Goal: Communication & Community: Answer question/provide support

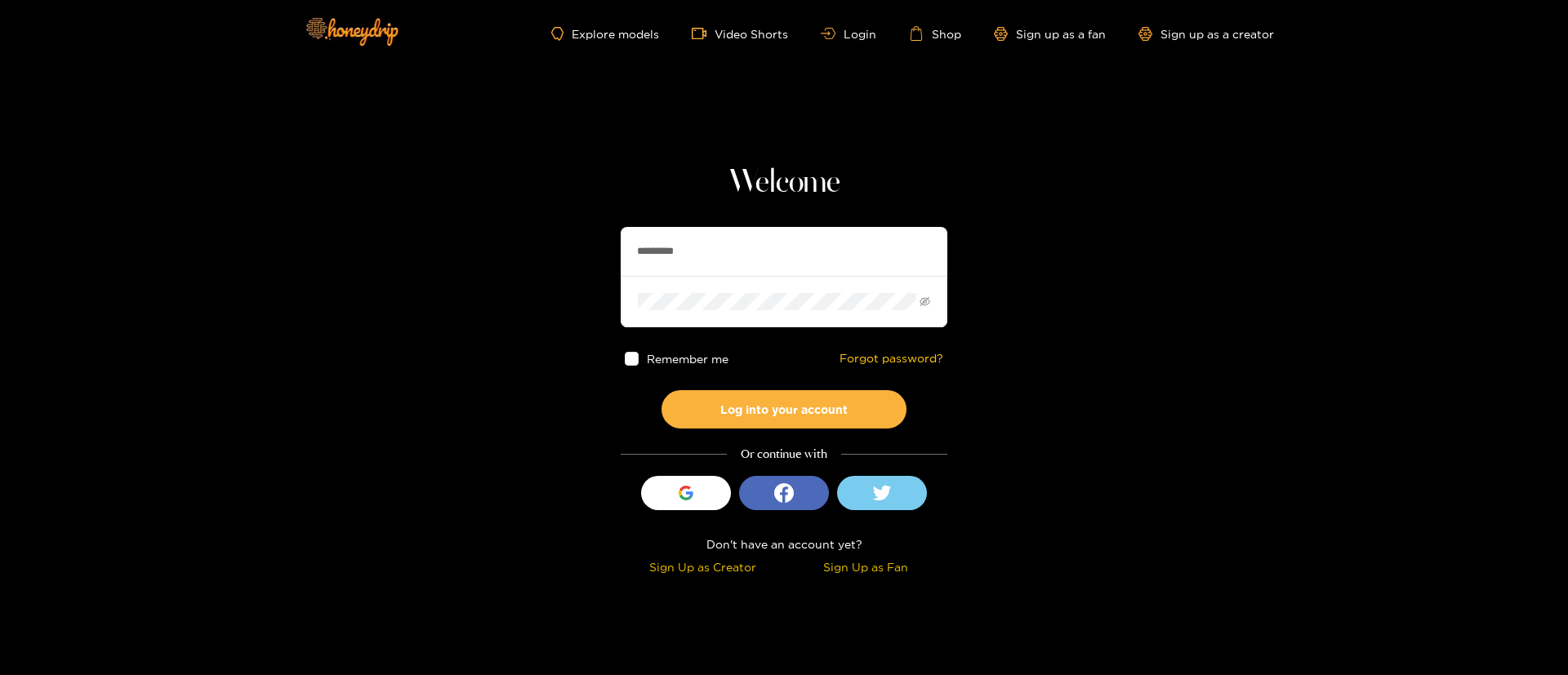
click at [744, 247] on input "*********" at bounding box center [784, 251] width 327 height 49
type input "*"
type input "**********"
click at [806, 417] on button "Log into your account" at bounding box center [784, 410] width 245 height 39
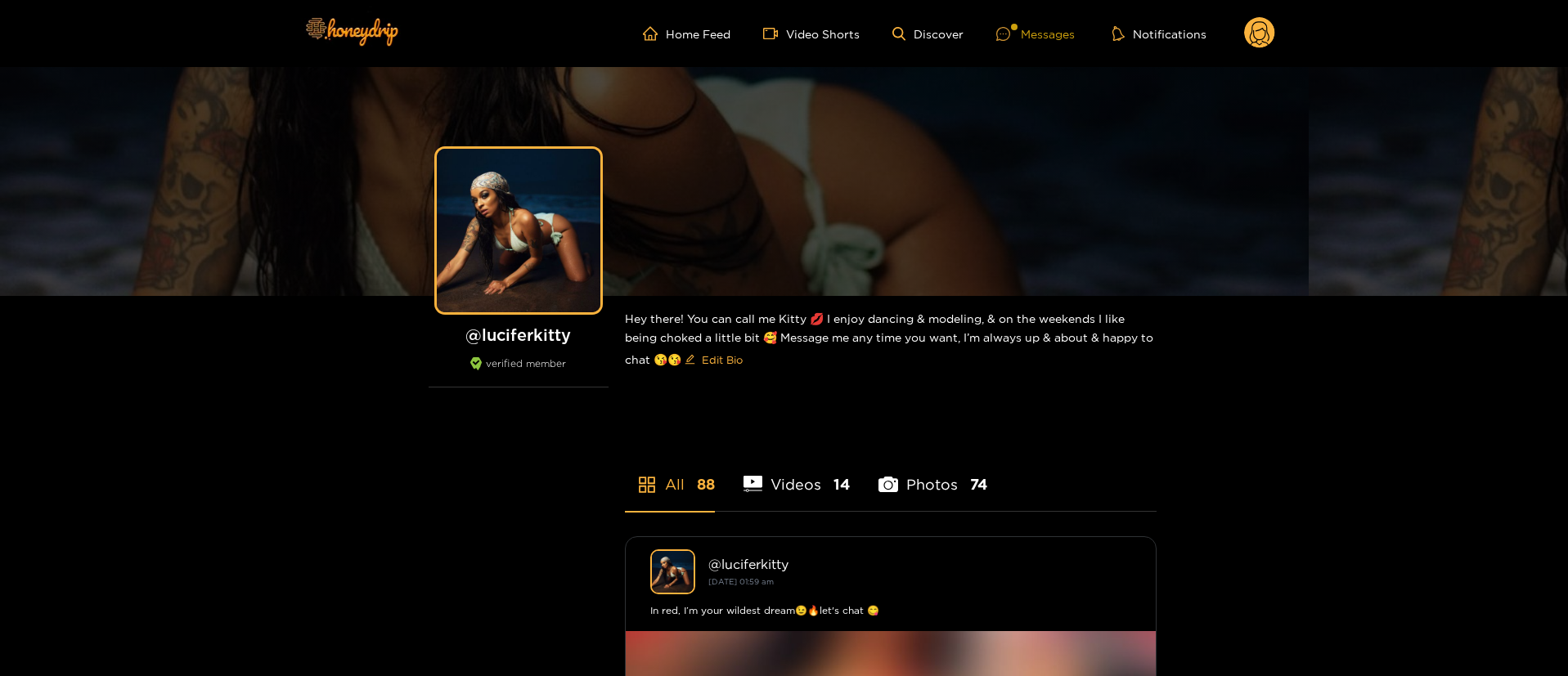
click at [1041, 34] on div "Messages" at bounding box center [1035, 33] width 78 height 18
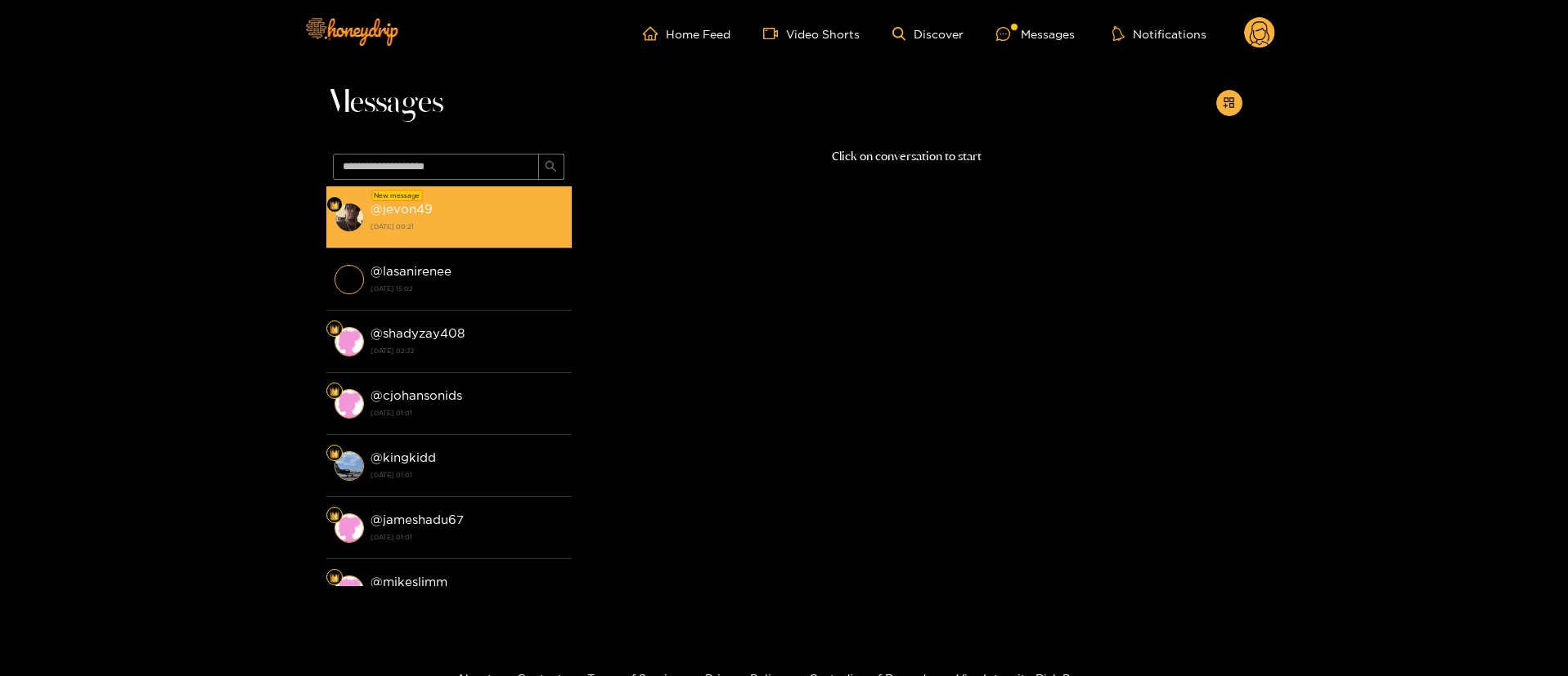
click at [456, 192] on li "New message @ jevon49 20 August 2025 00:21" at bounding box center [449, 217] width 245 height 62
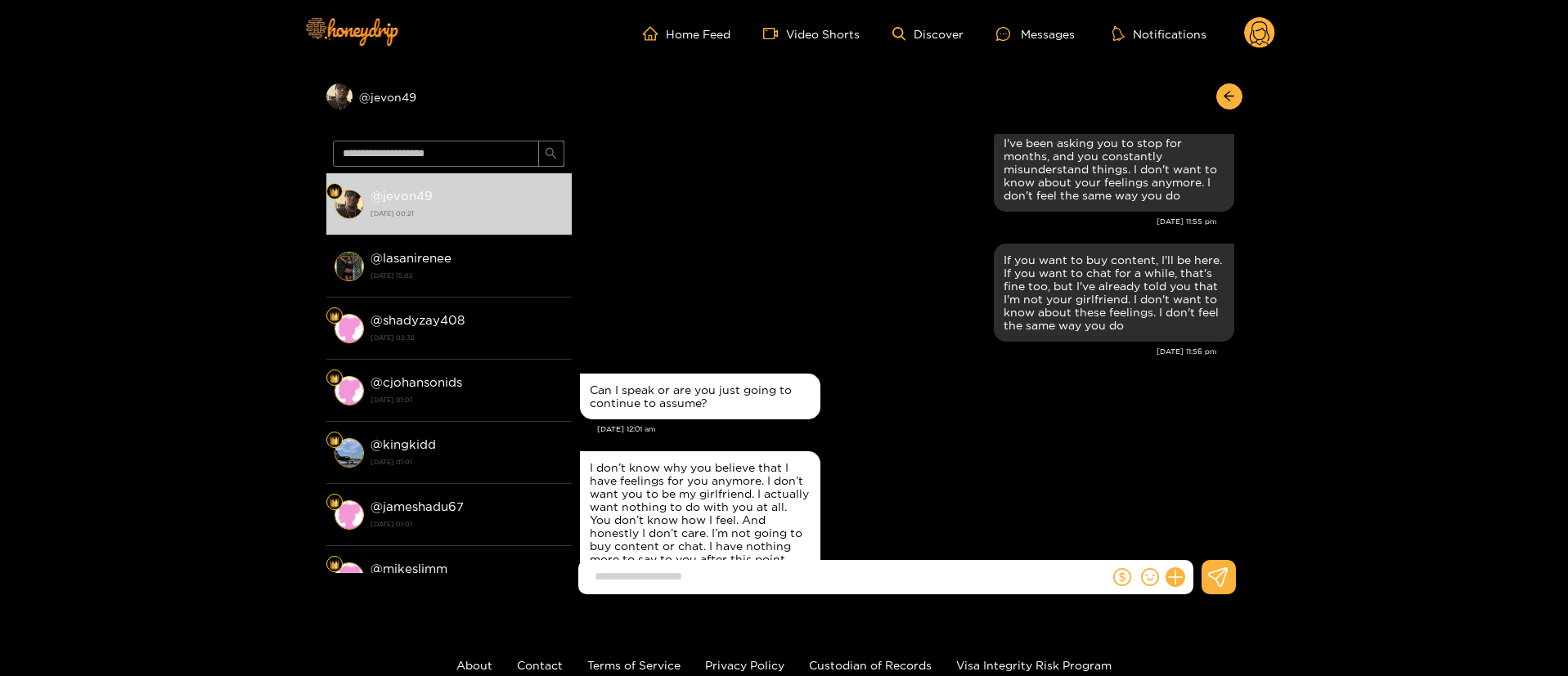
scroll to position [2263, 0]
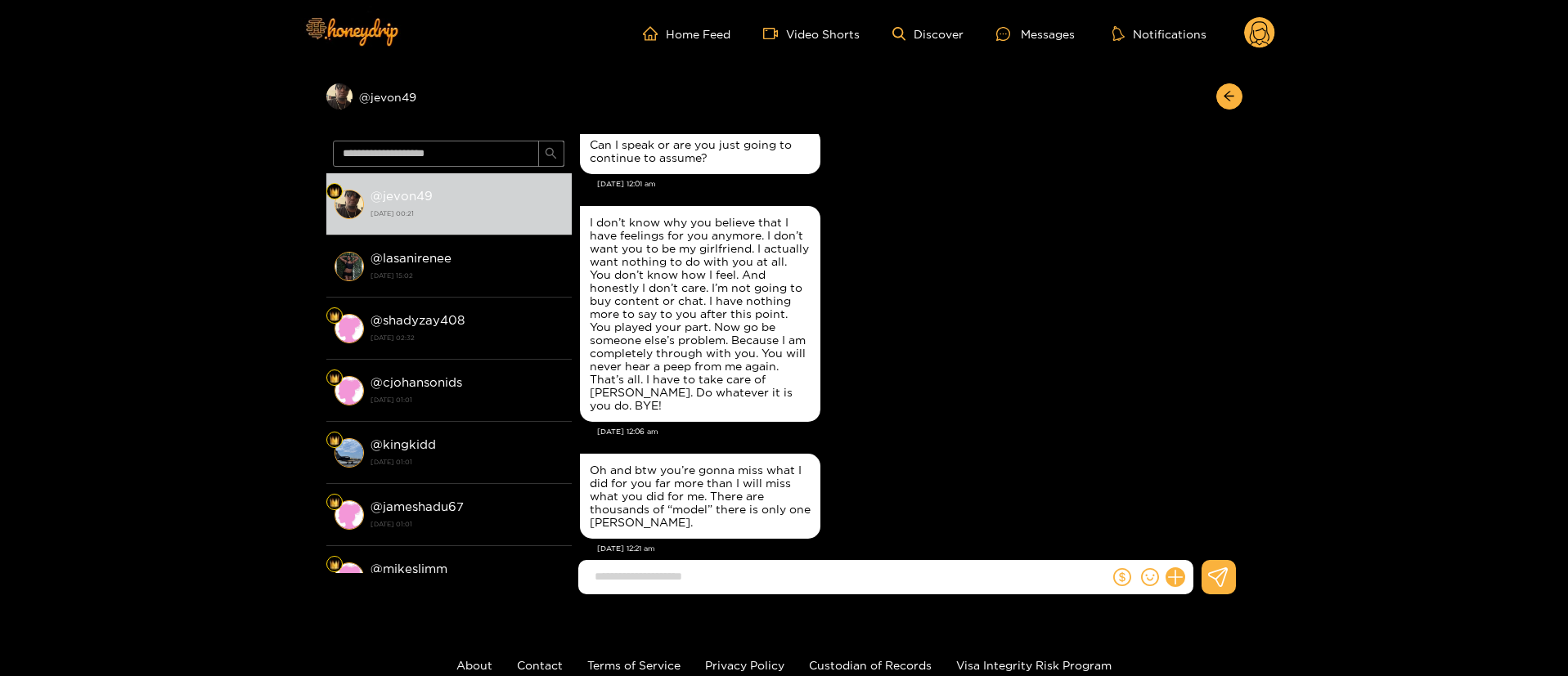
click at [670, 471] on div "Oh and btw you’re gonna miss what I did for you far more than I will miss what …" at bounding box center [699, 496] width 221 height 66
copy div "Oh and btw you’re gonna miss what I did for you far more than I will miss what …"
click at [986, 577] on input at bounding box center [847, 577] width 523 height 27
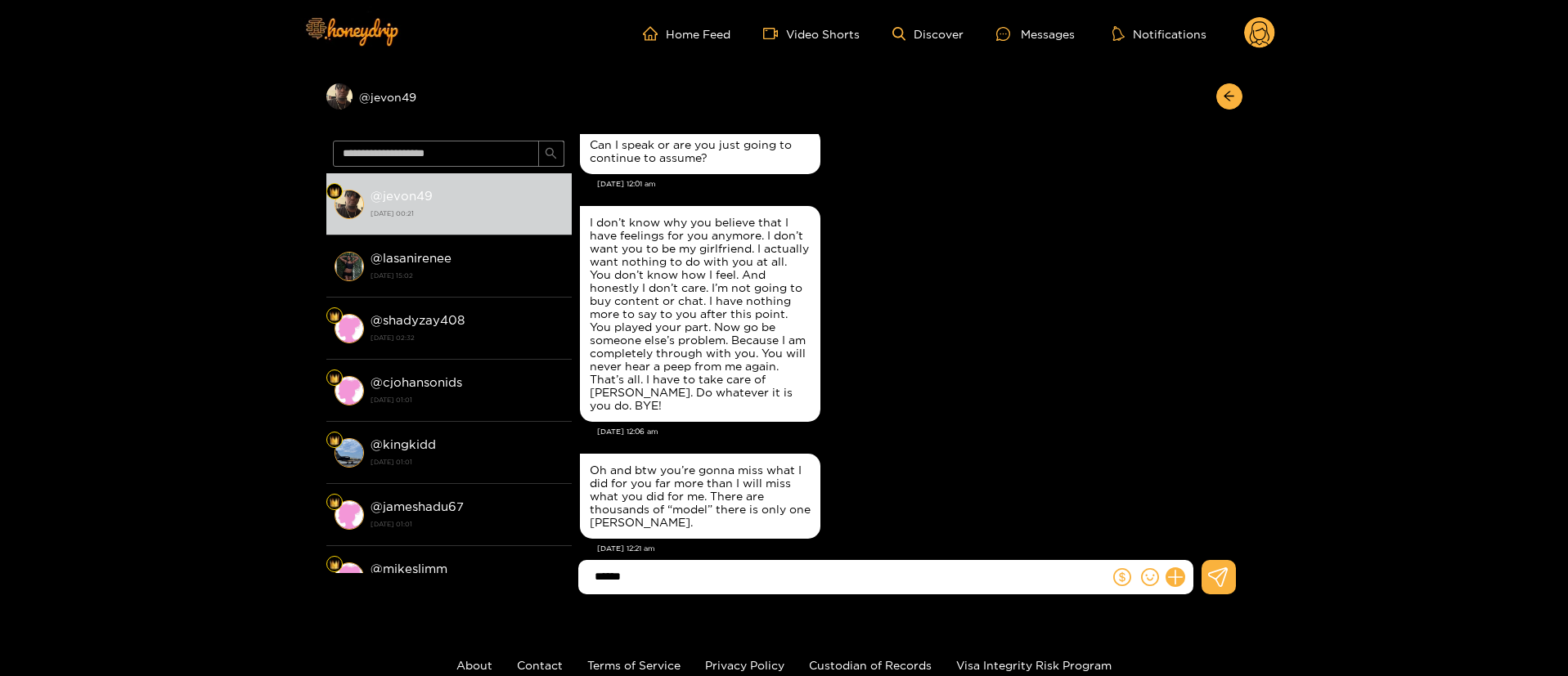
type input "*****"
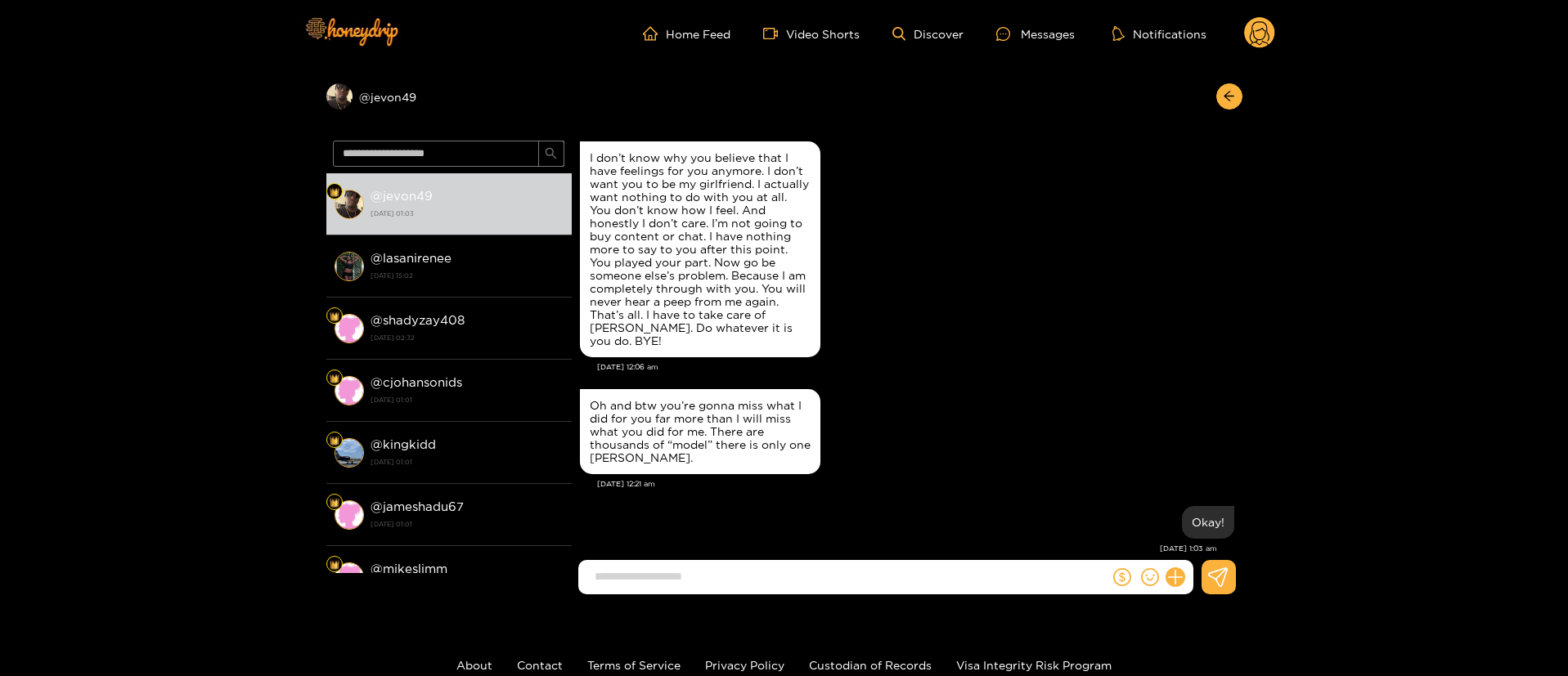
click at [708, 290] on div "I don’t know why you believe that I have feelings for you anymore. I don’t want…" at bounding box center [699, 249] width 221 height 196
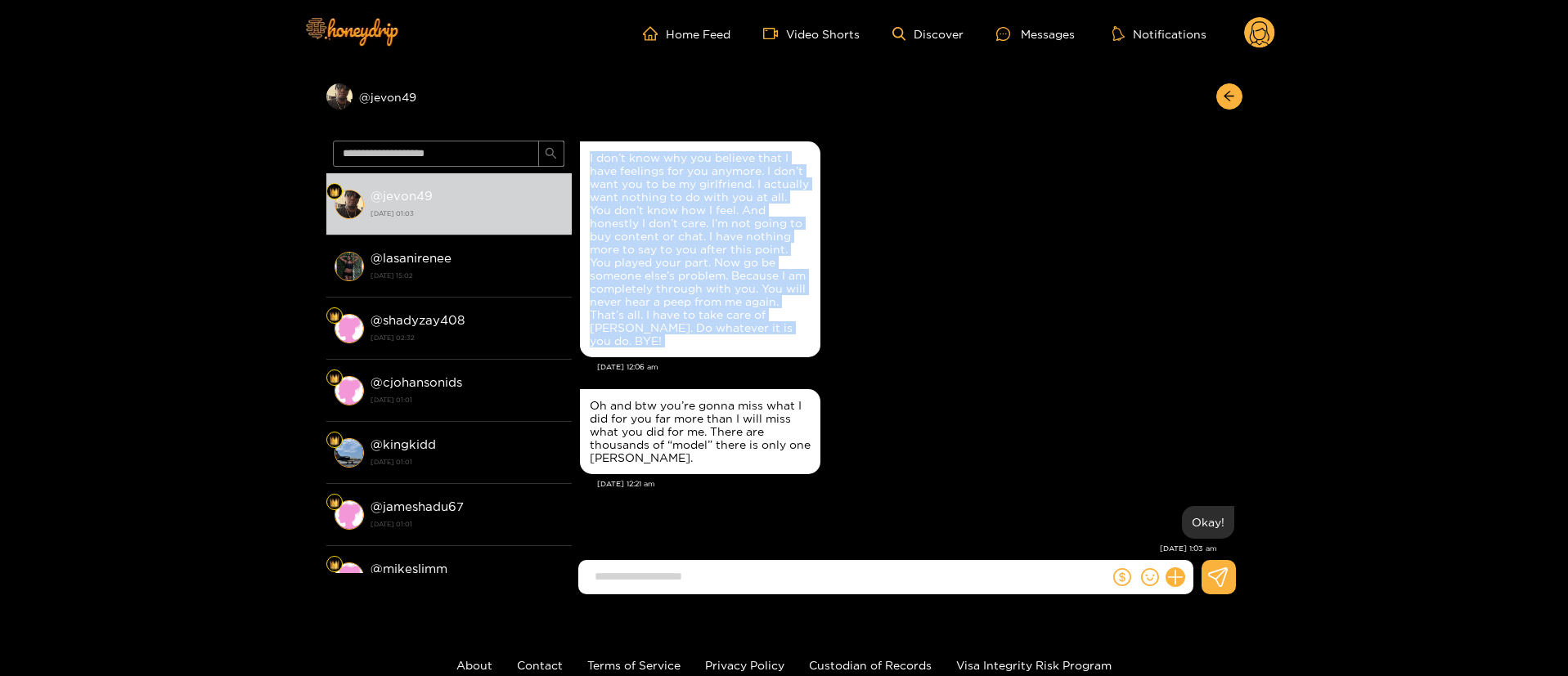
click at [708, 290] on div "I don’t know why you believe that I have feelings for you anymore. I don’t want…" at bounding box center [699, 249] width 221 height 196
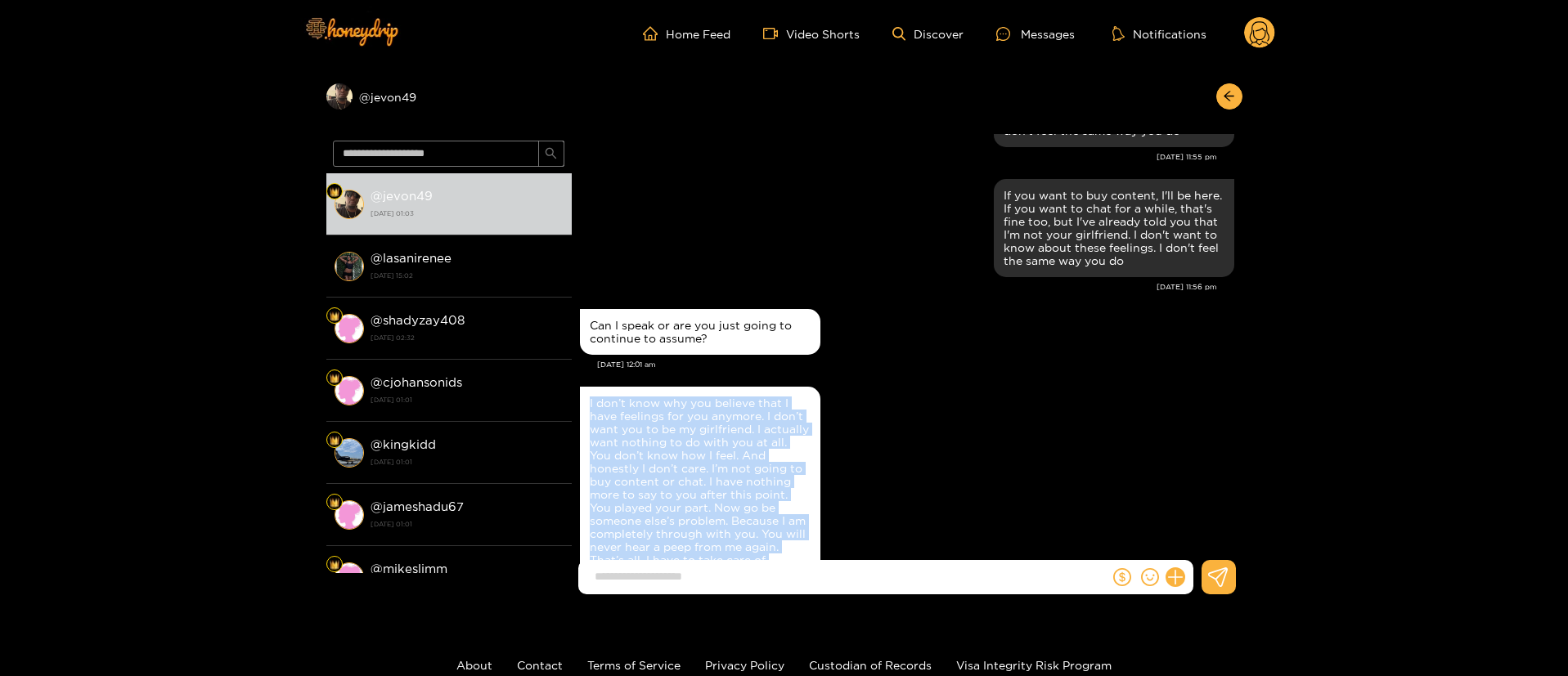
copy div "I don’t know why you believe that I have feelings for you anymore. I don’t want…"
click at [1092, 382] on div "I don’t know why you believe that I have feelings for you anymore. I don’t want…" at bounding box center [906, 494] width 654 height 224
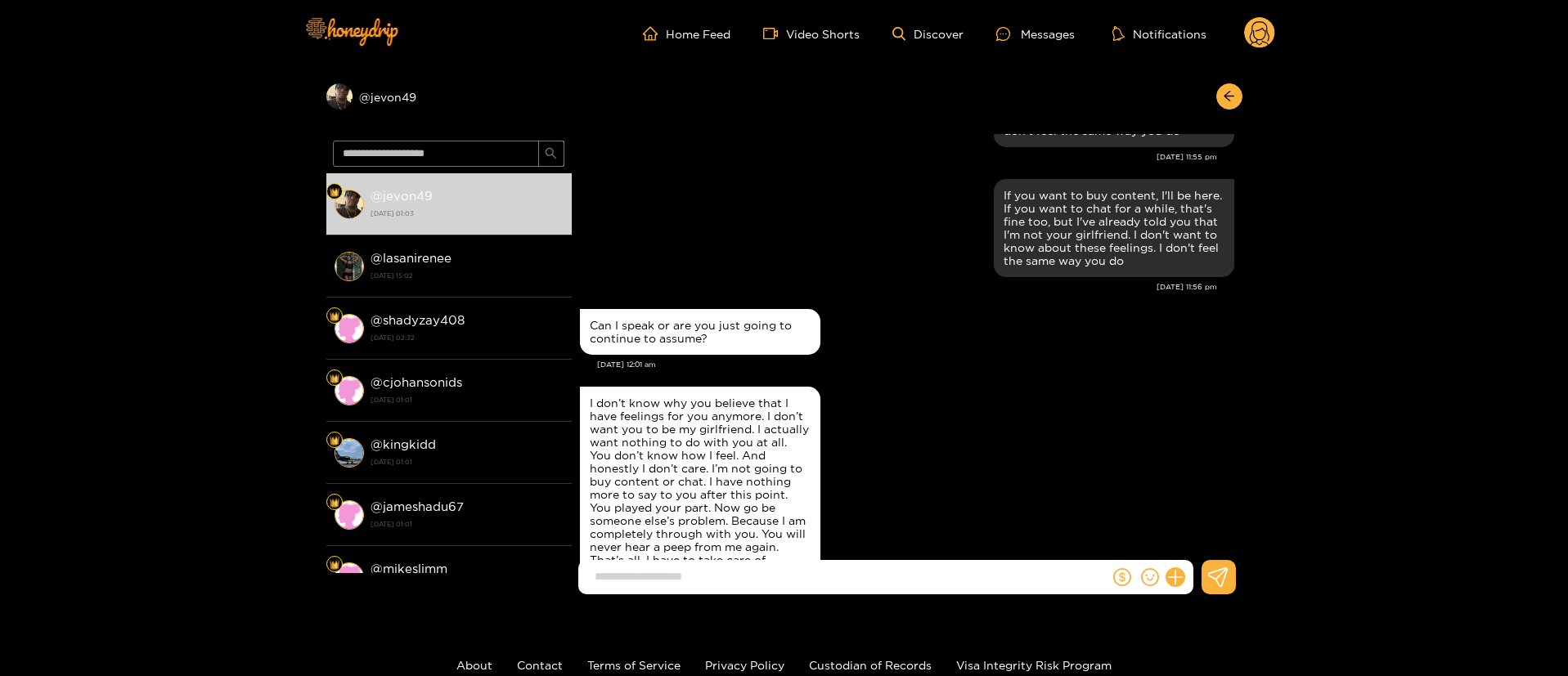
scroll to position [2327, 0]
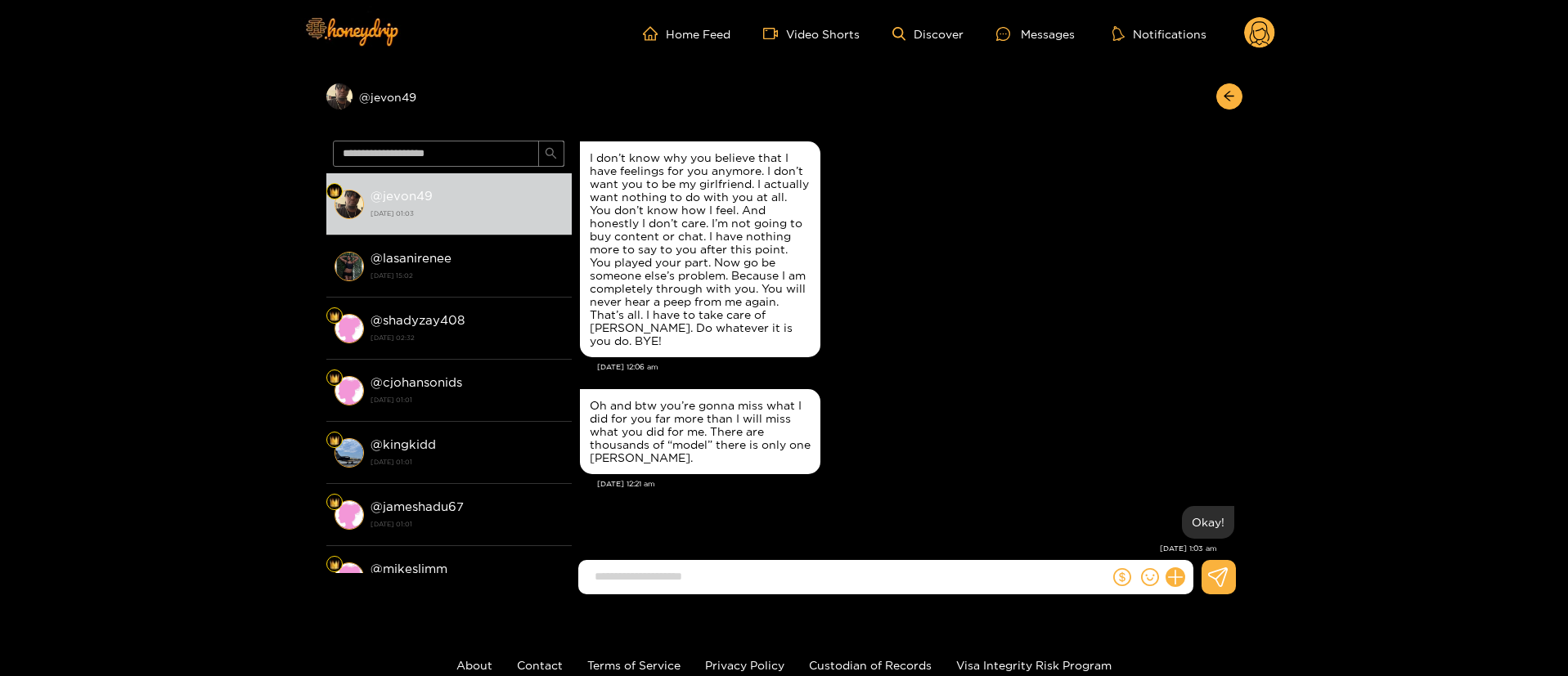
drag, startPoint x: 1383, startPoint y: 262, endPoint x: 1329, endPoint y: 187, distance: 92.4
click at [1387, 261] on div "Preview @ jevon49 @ jevon49 20 August 2025 01:03 @ lasanirenee 15 March 2025 15…" at bounding box center [784, 337] width 1568 height 541
click at [1244, 94] on div "Preview @ jevon49 @ jevon49 20 August 2025 01:03 @ lasanirenee 15 March 2025 15…" at bounding box center [784, 337] width 1568 height 541
click at [1231, 101] on icon "arrow-left" at bounding box center [1229, 96] width 13 height 13
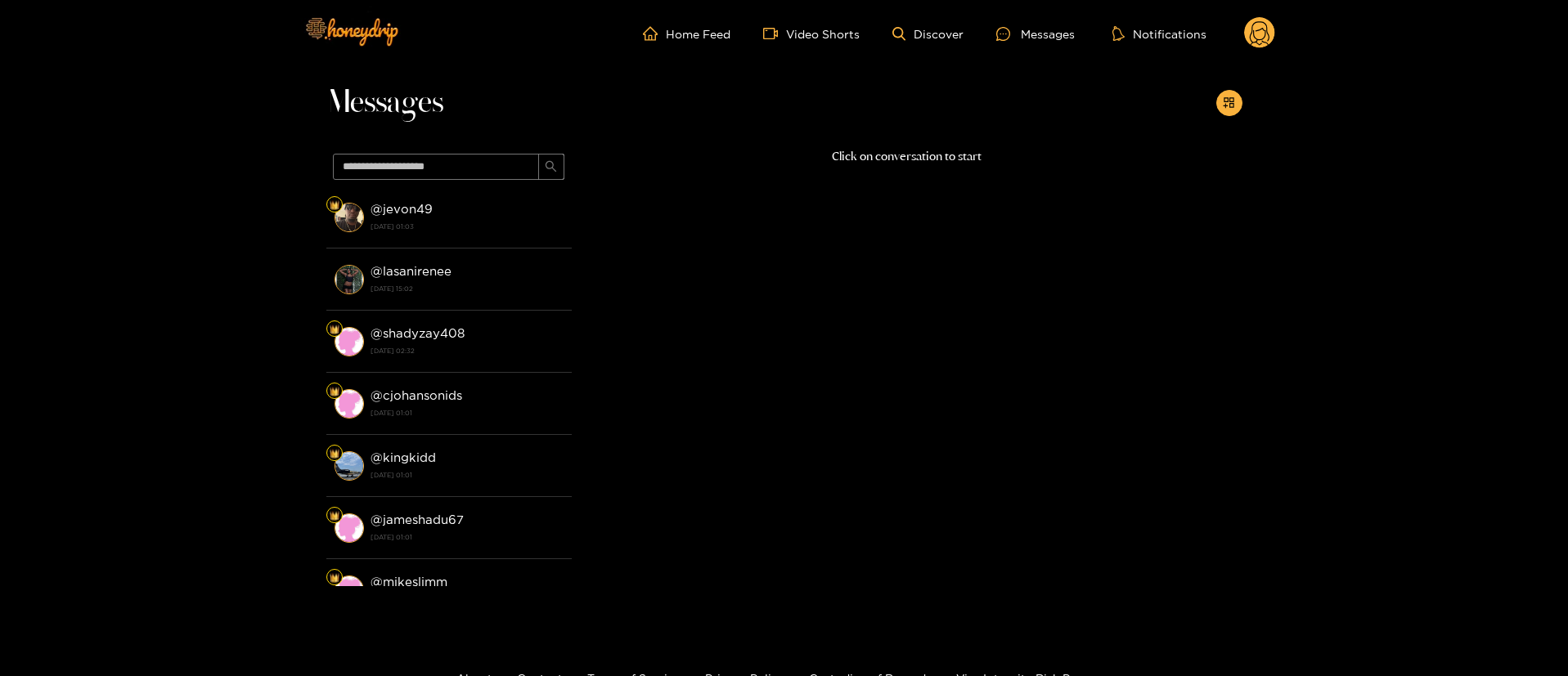
click at [1258, 26] on circle at bounding box center [1260, 33] width 31 height 31
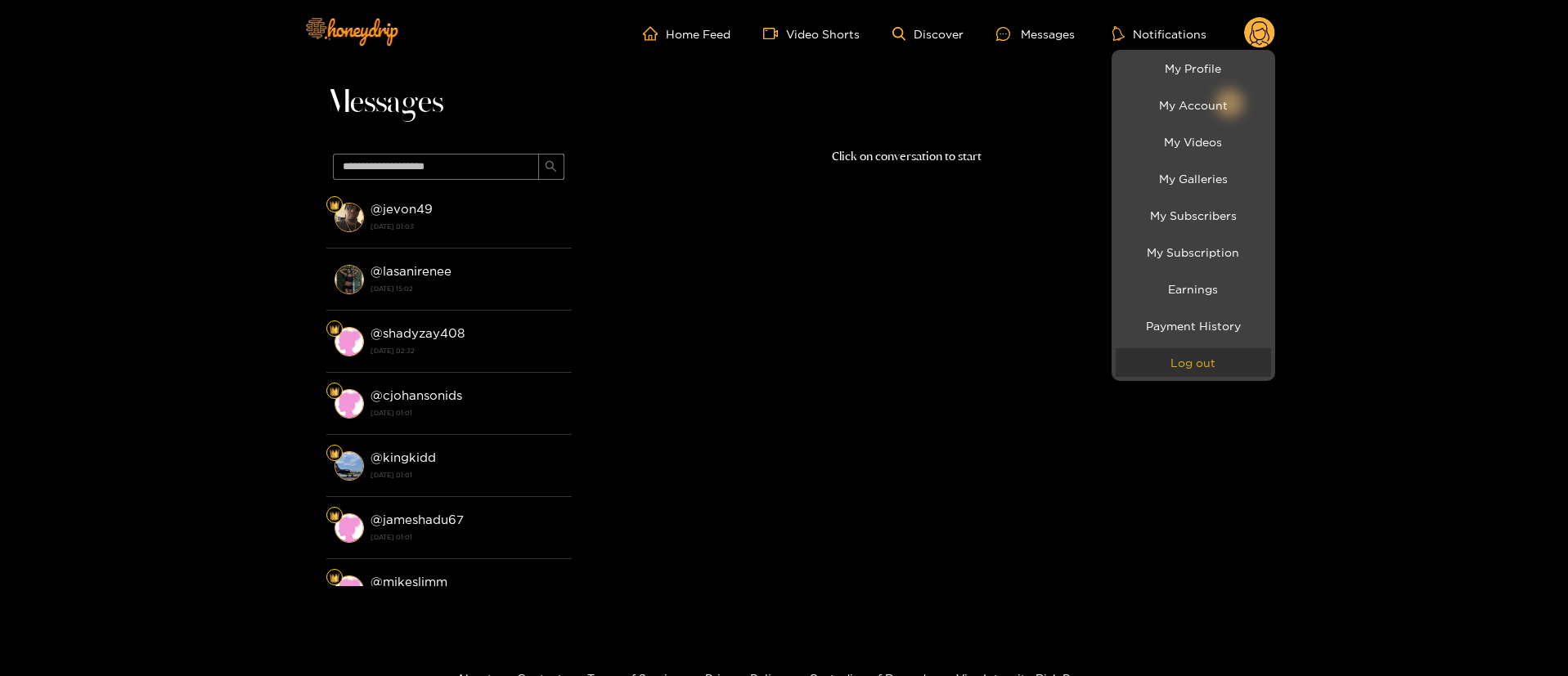
click at [1212, 376] on button "Log out" at bounding box center [1193, 363] width 156 height 29
